Goal: Task Accomplishment & Management: Manage account settings

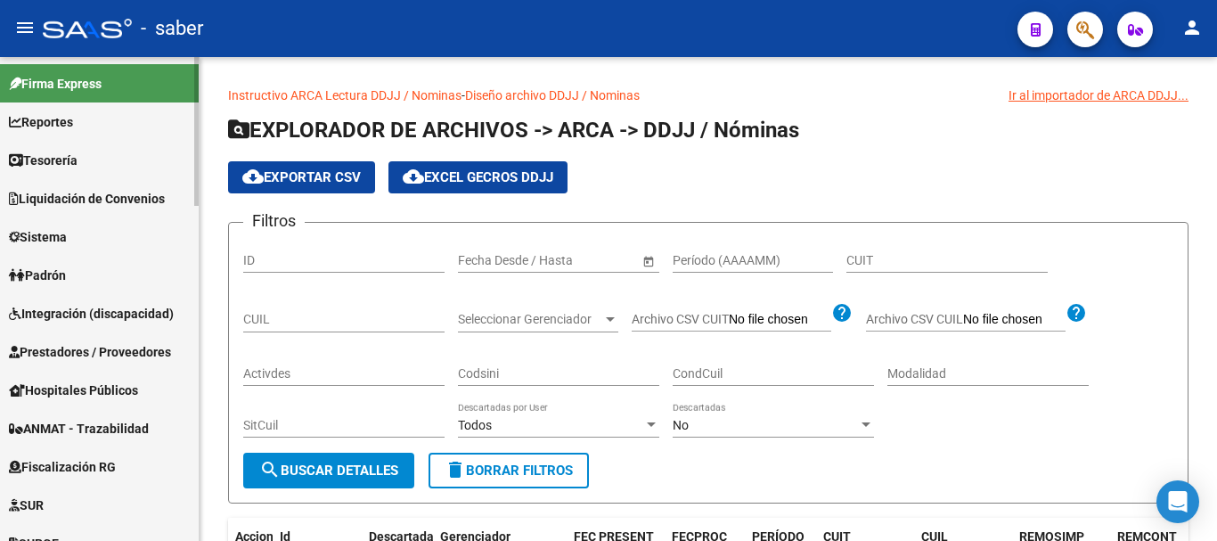
click at [82, 231] on link "Sistema" at bounding box center [99, 236] width 199 height 38
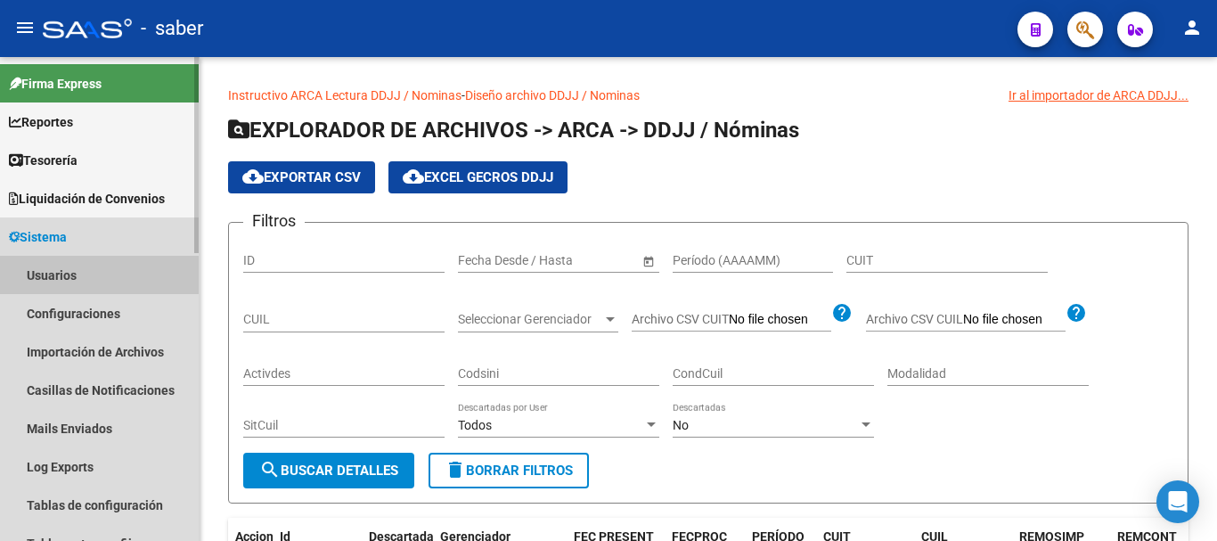
click at [76, 265] on link "Usuarios" at bounding box center [99, 275] width 199 height 38
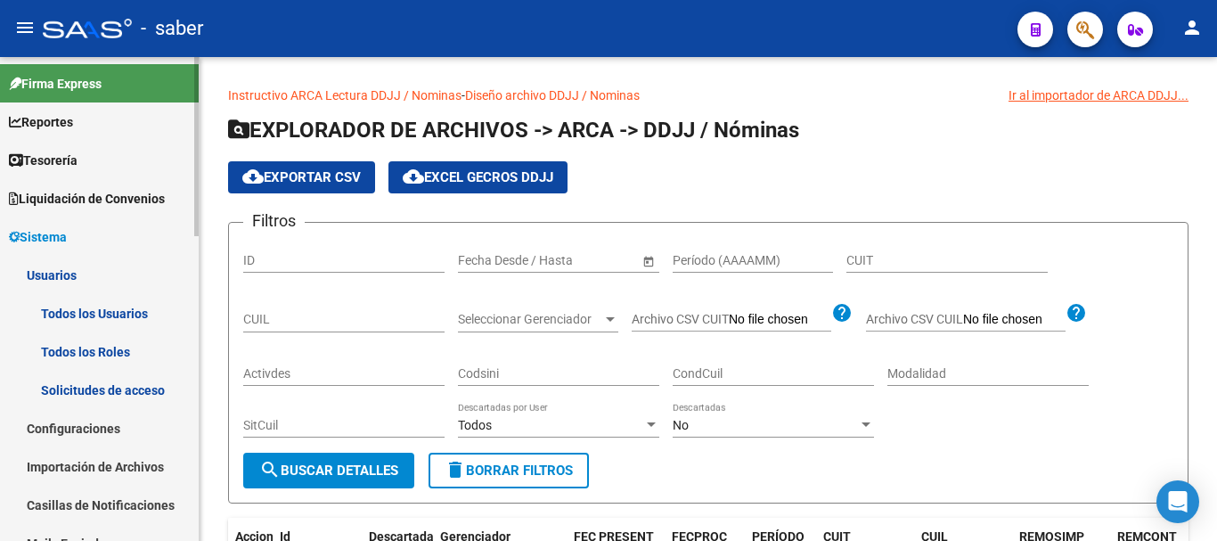
click at [94, 310] on link "Todos los Usuarios" at bounding box center [99, 313] width 199 height 38
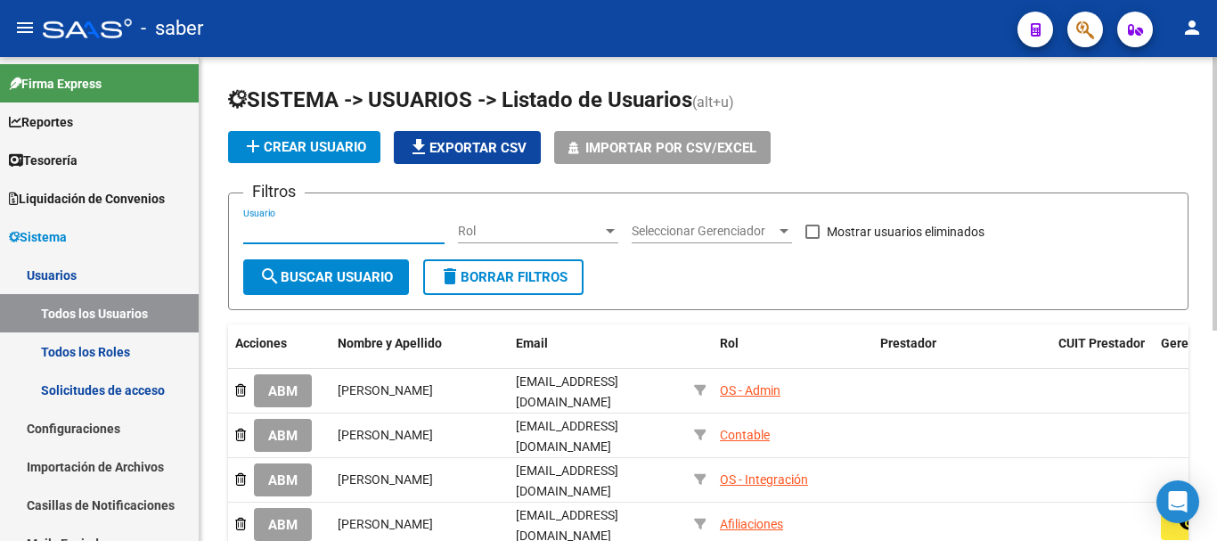
click at [327, 230] on input "Usuario" at bounding box center [343, 231] width 201 height 15
type input "s"
type input "c"
type input "sessa"
click at [340, 266] on button "search Buscar Usuario" at bounding box center [326, 277] width 166 height 36
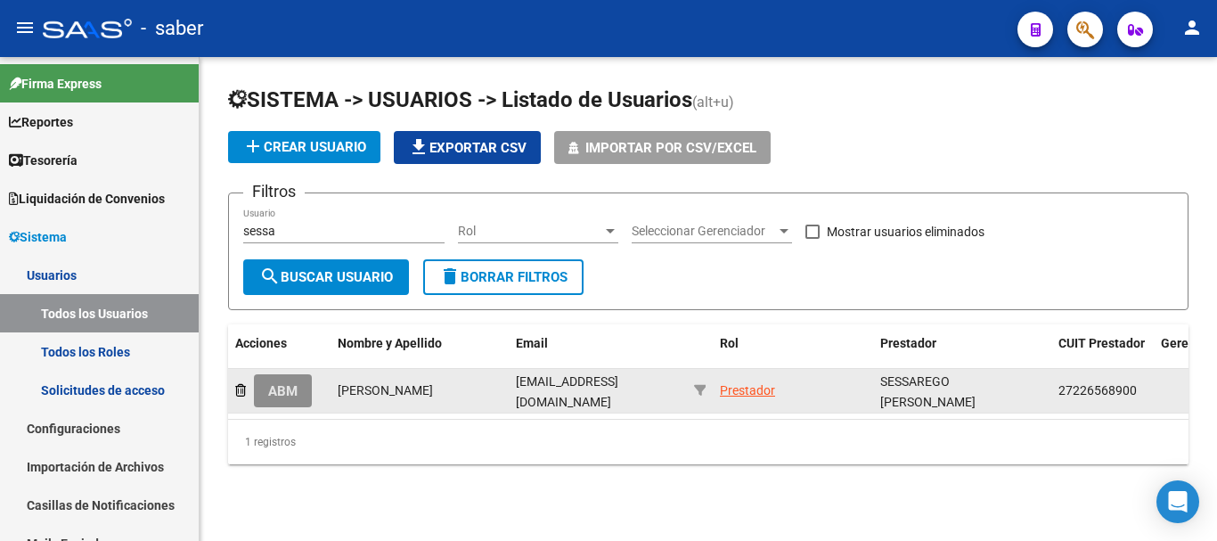
click at [282, 385] on span "ABM" at bounding box center [282, 391] width 29 height 16
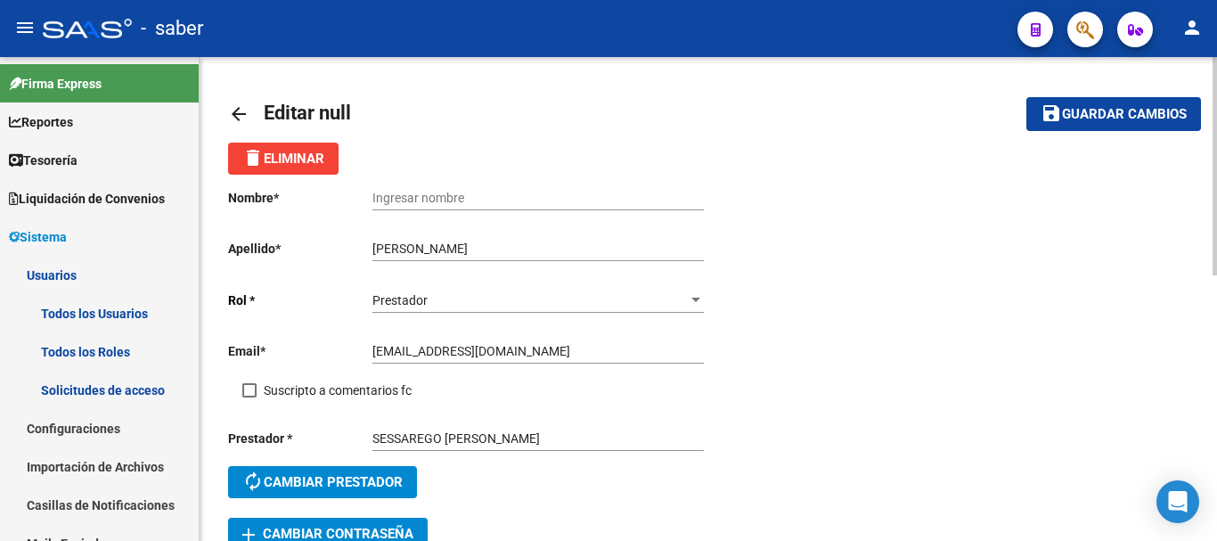
click at [240, 111] on mat-icon "arrow_back" at bounding box center [238, 113] width 21 height 21
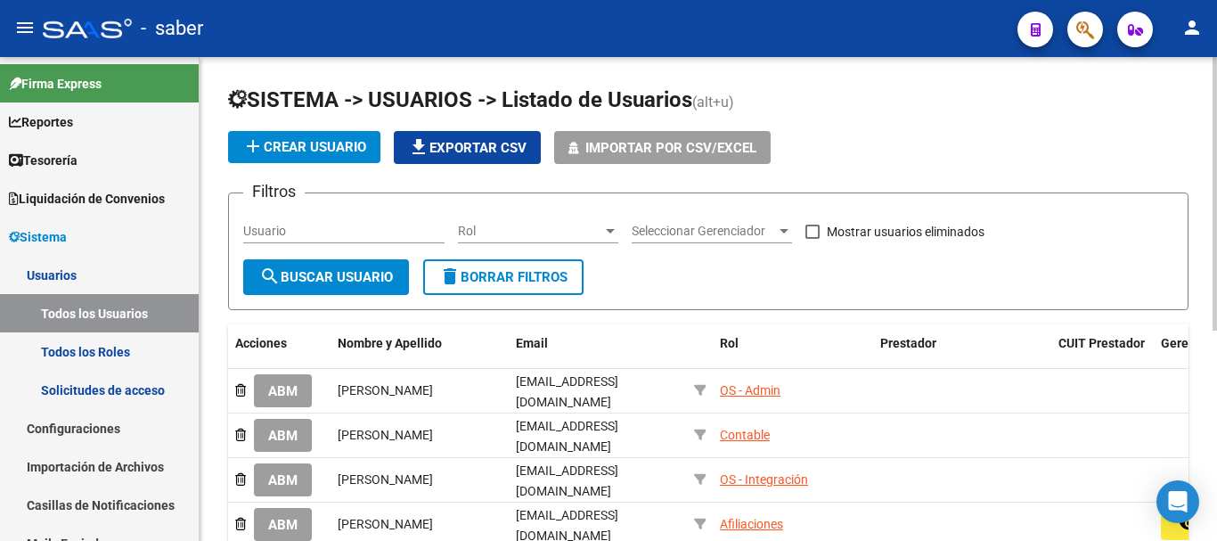
click at [306, 231] on input "Usuario" at bounding box center [343, 231] width 201 height 15
type input "sessa"
click at [329, 279] on span "search Buscar Usuario" at bounding box center [326, 277] width 134 height 16
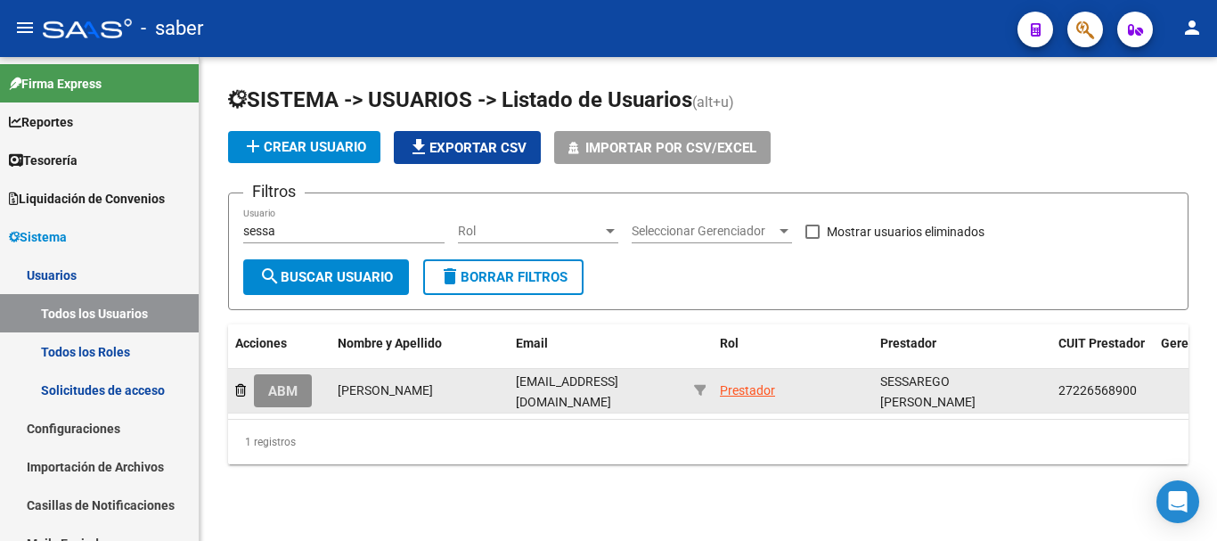
click at [293, 384] on span "ABM" at bounding box center [282, 391] width 29 height 16
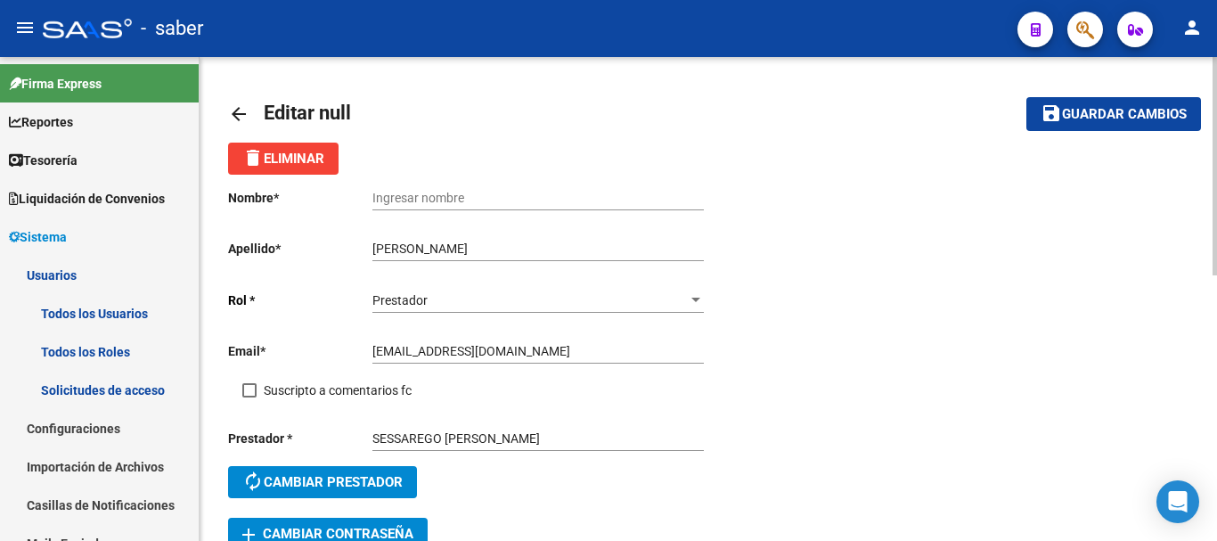
click at [241, 107] on mat-icon "arrow_back" at bounding box center [238, 113] width 21 height 21
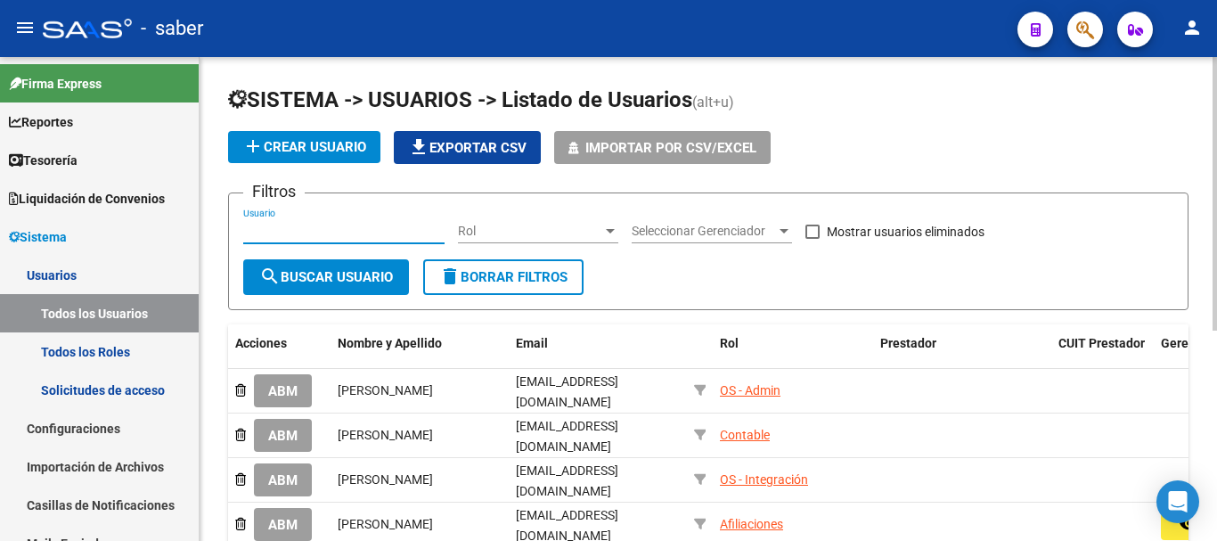
click at [293, 227] on input "Usuario" at bounding box center [343, 231] width 201 height 15
type input "sessa"
click at [322, 275] on span "search Buscar Usuario" at bounding box center [326, 277] width 134 height 16
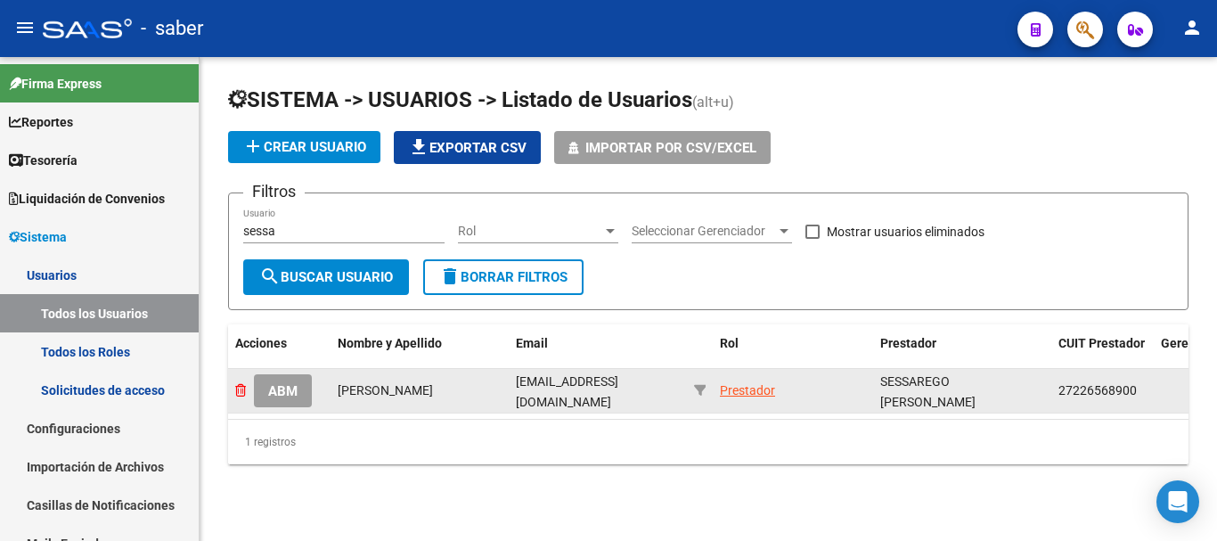
click at [241, 387] on icon at bounding box center [240, 390] width 11 height 12
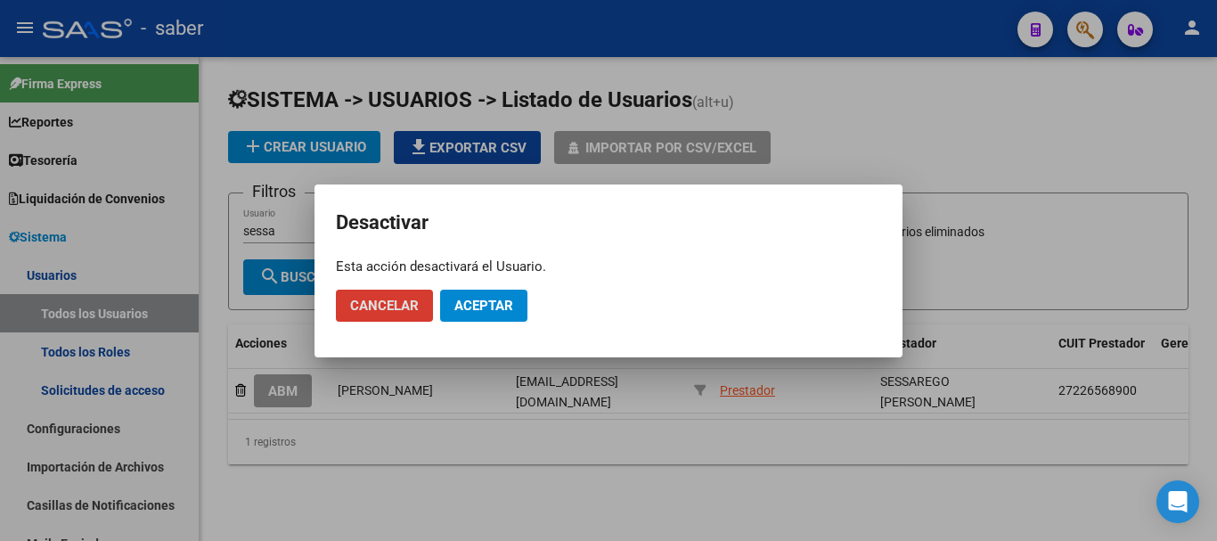
click at [302, 387] on div at bounding box center [608, 270] width 1217 height 541
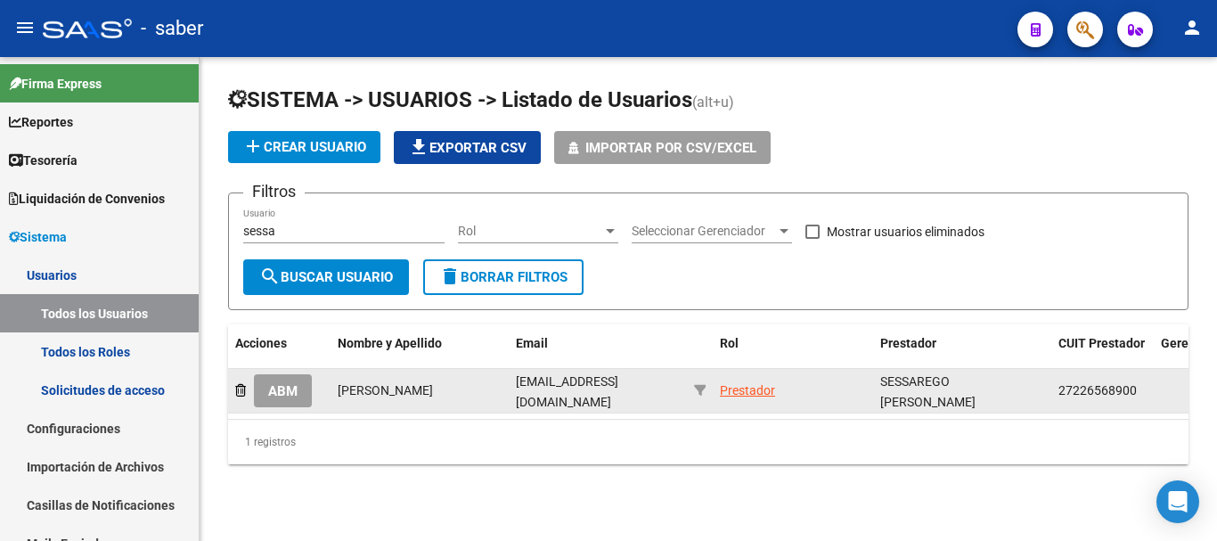
click at [287, 388] on span "ABM" at bounding box center [282, 391] width 29 height 16
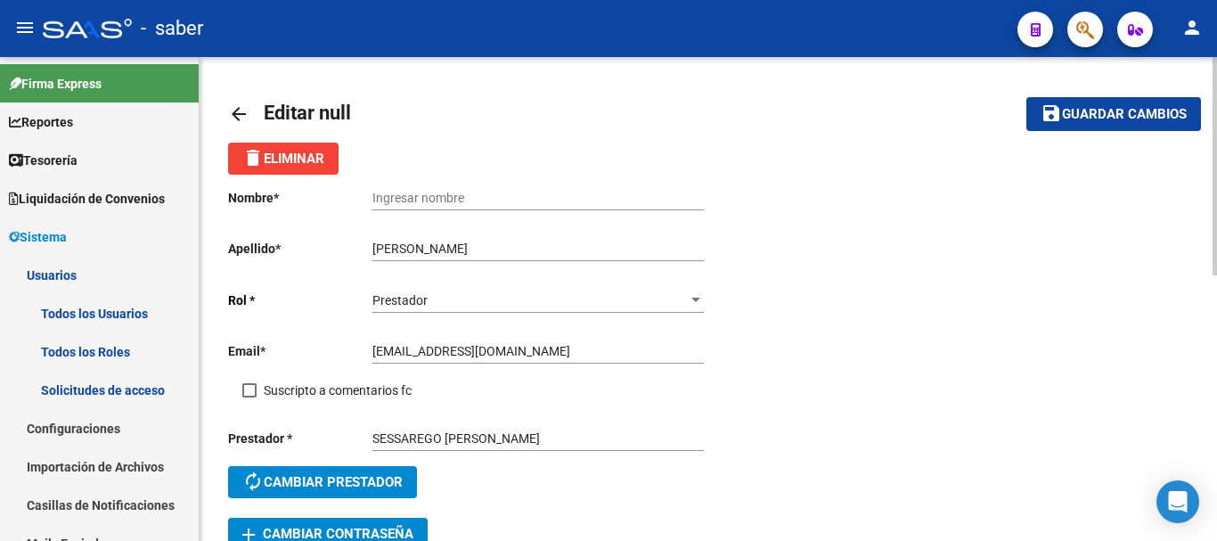
click at [239, 110] on mat-icon "arrow_back" at bounding box center [238, 113] width 21 height 21
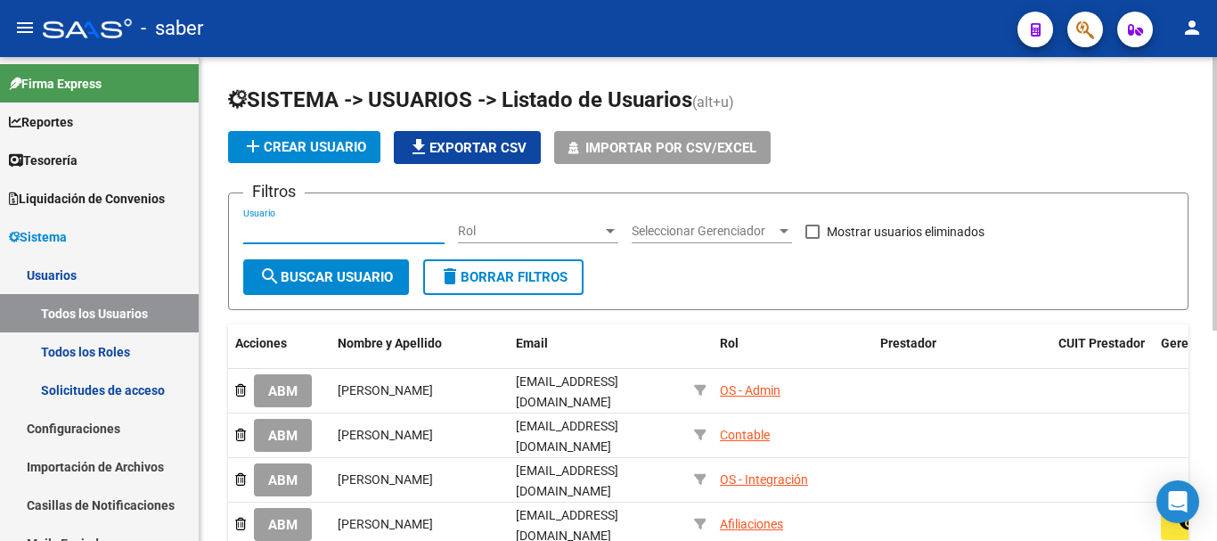
click at [303, 233] on input "Usuario" at bounding box center [343, 231] width 201 height 15
type input "sessa"
click at [302, 269] on span "search Buscar Usuario" at bounding box center [326, 277] width 134 height 16
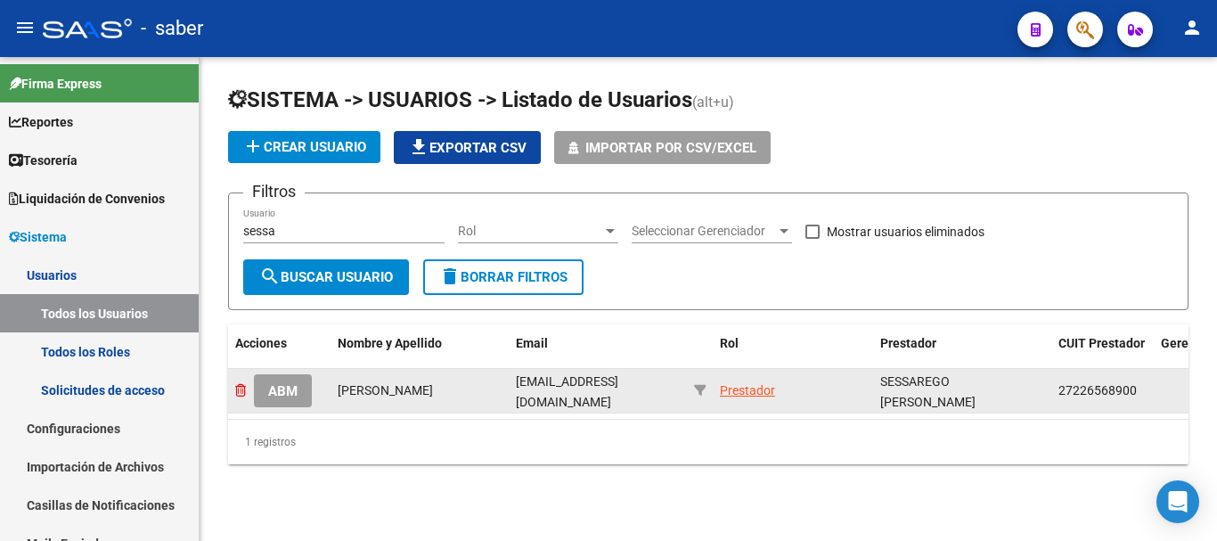
click at [243, 389] on icon at bounding box center [240, 390] width 11 height 12
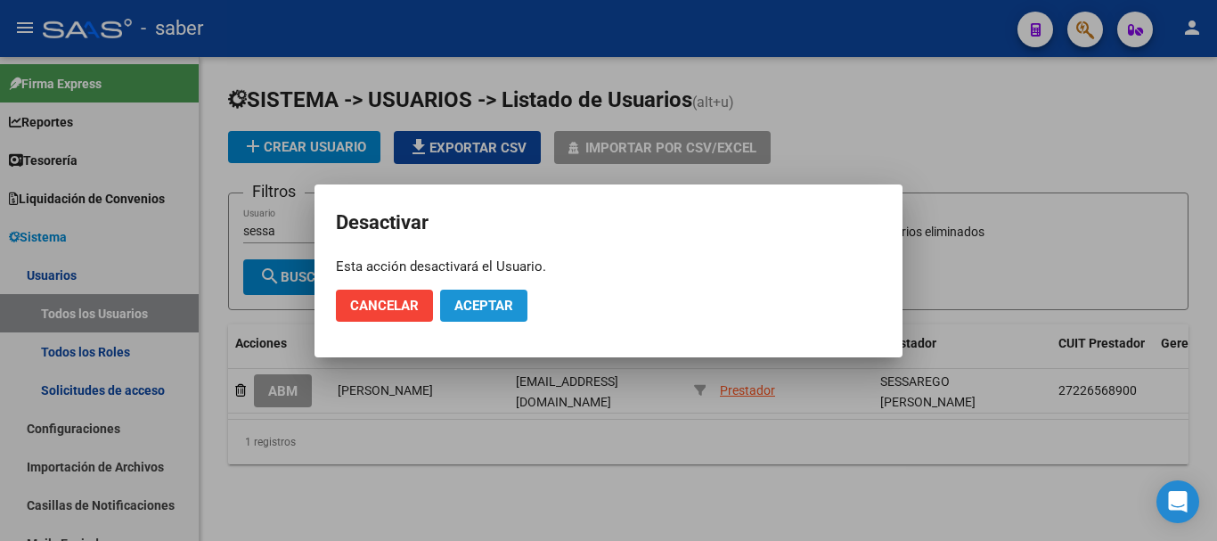
click at [458, 309] on span "Aceptar" at bounding box center [483, 305] width 59 height 16
